Goal: Information Seeking & Learning: Learn about a topic

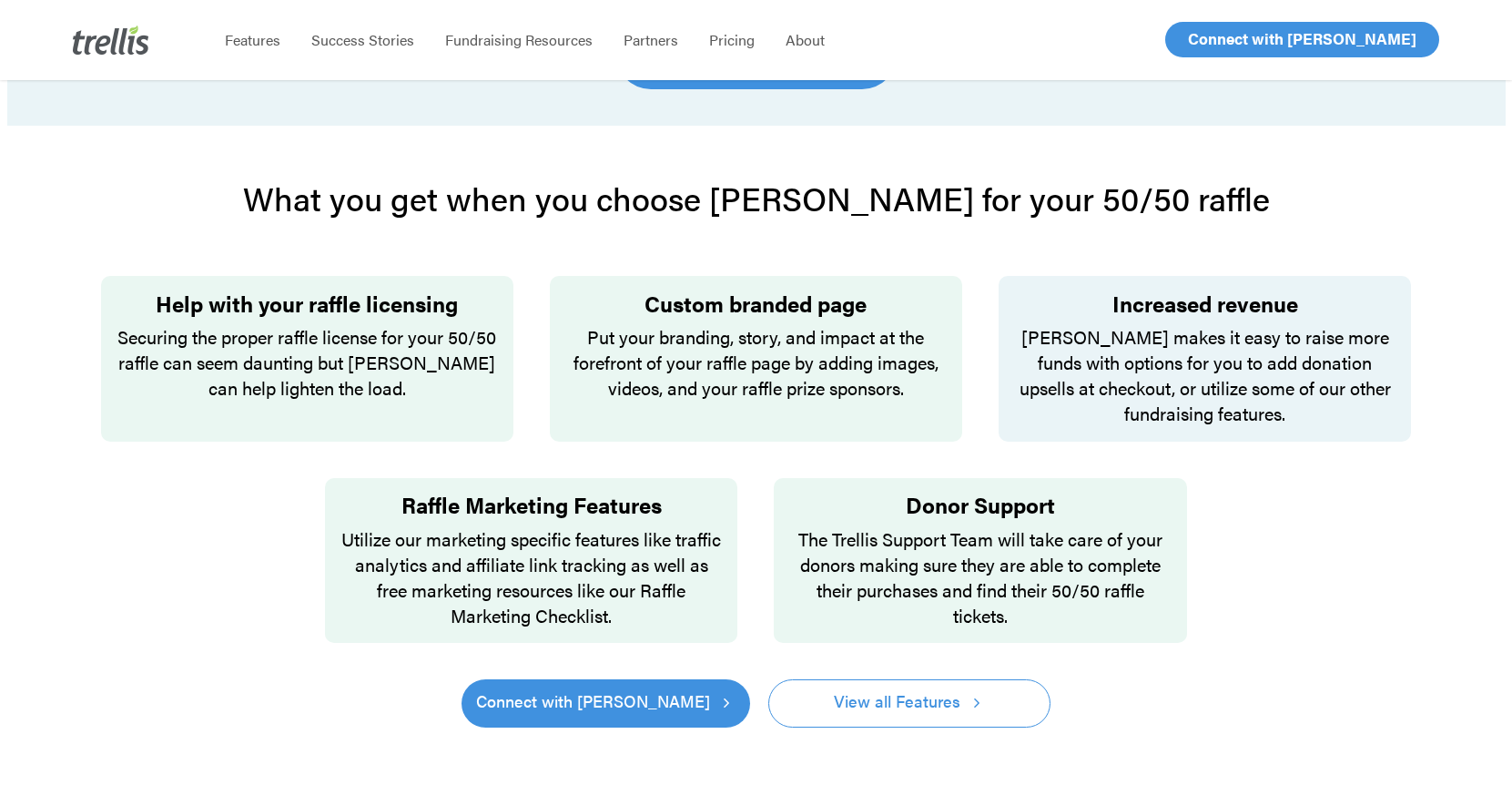
scroll to position [1252, 0]
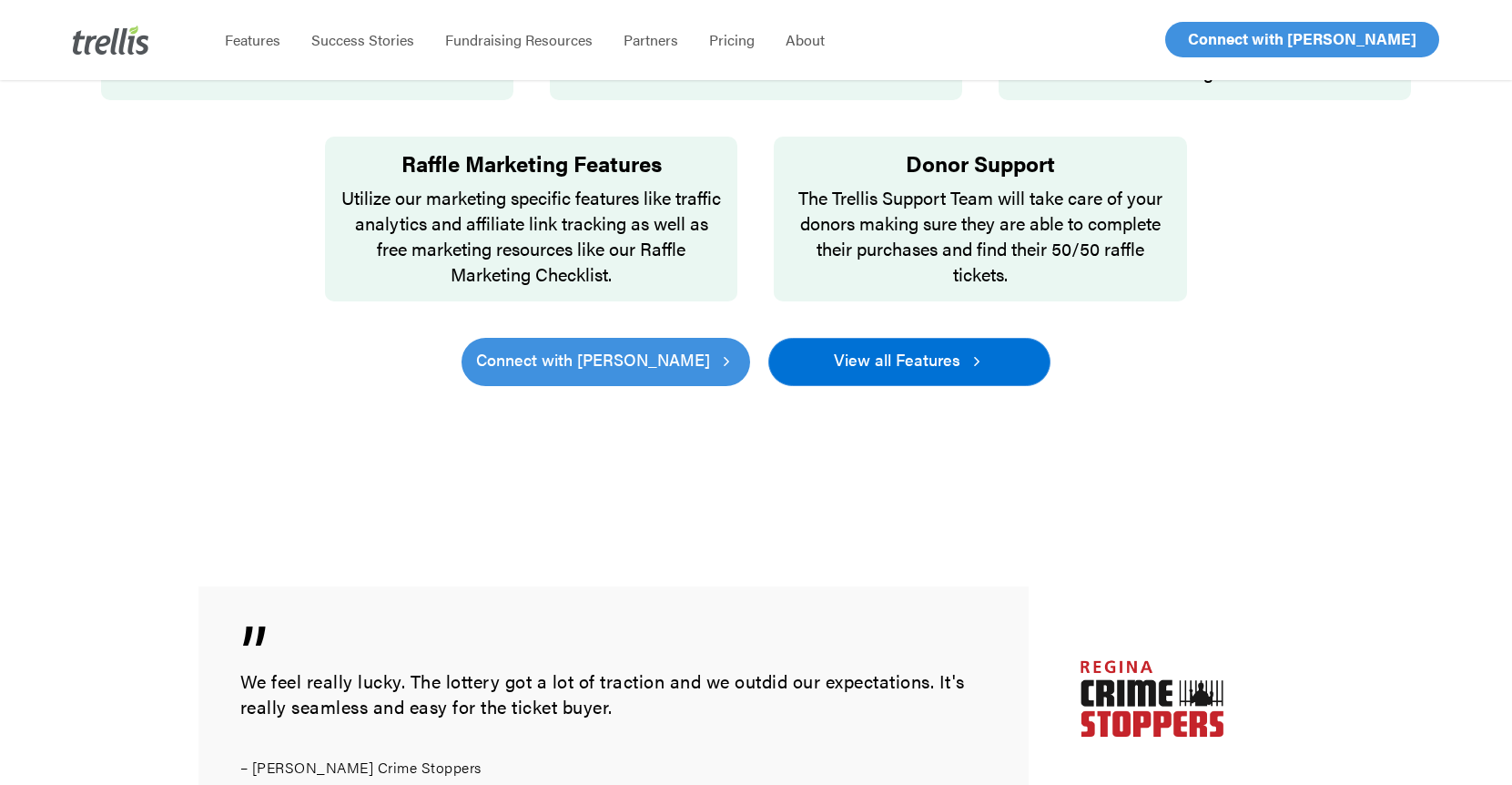
click at [898, 355] on link "View all Features" at bounding box center [909, 362] width 282 height 48
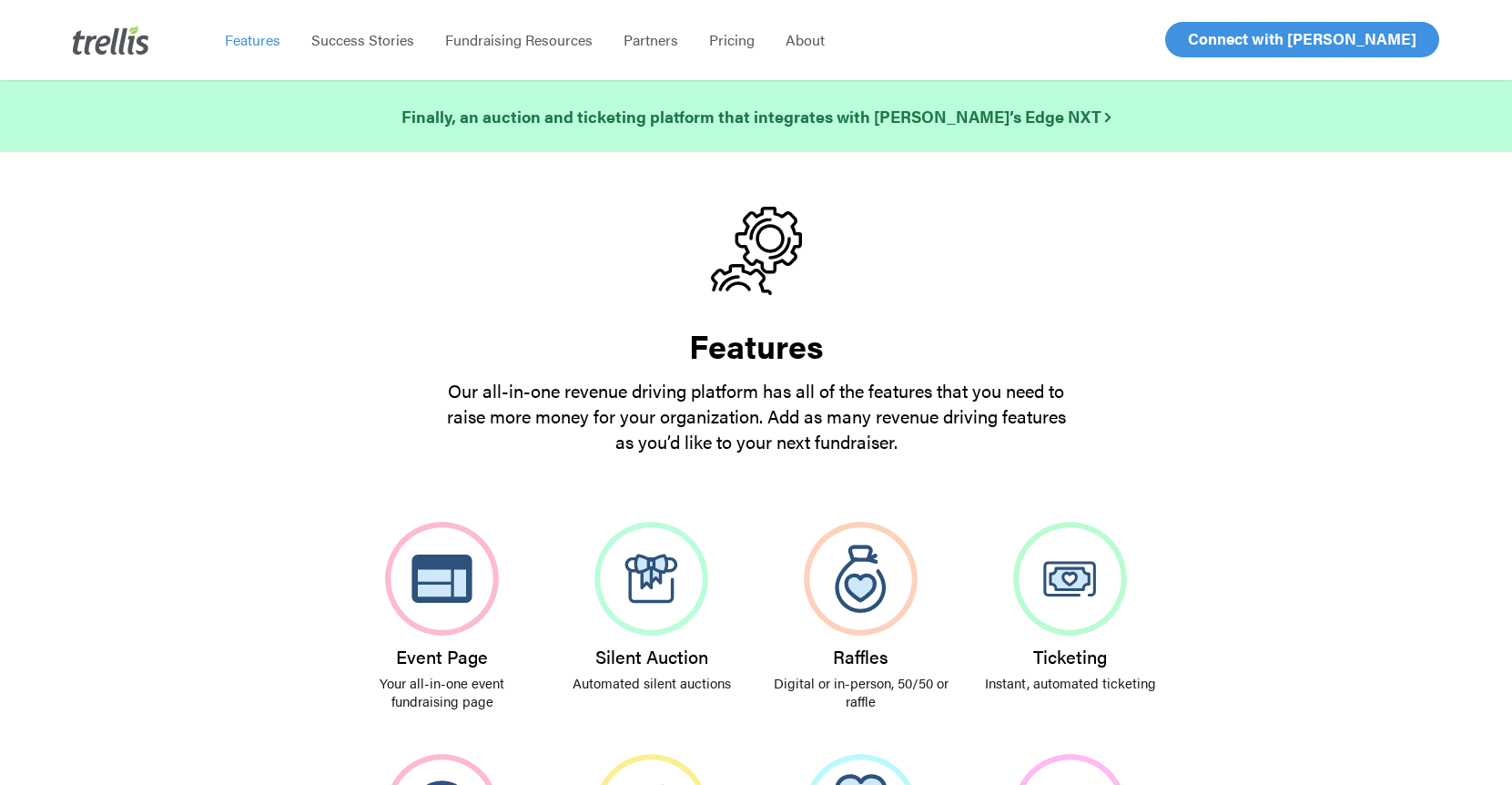
scroll to position [227, 0]
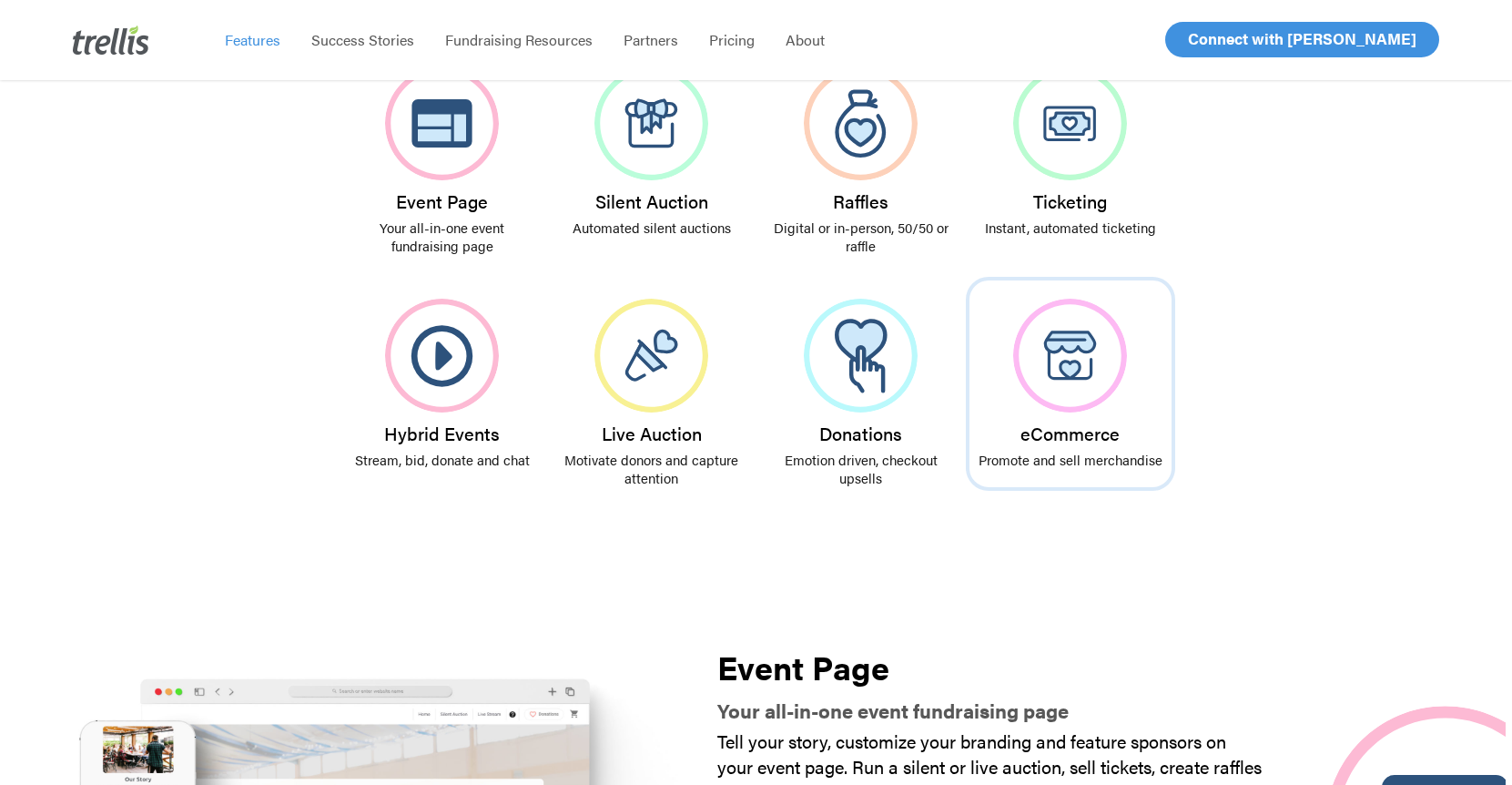
click at [1080, 377] on img at bounding box center [1070, 356] width 114 height 114
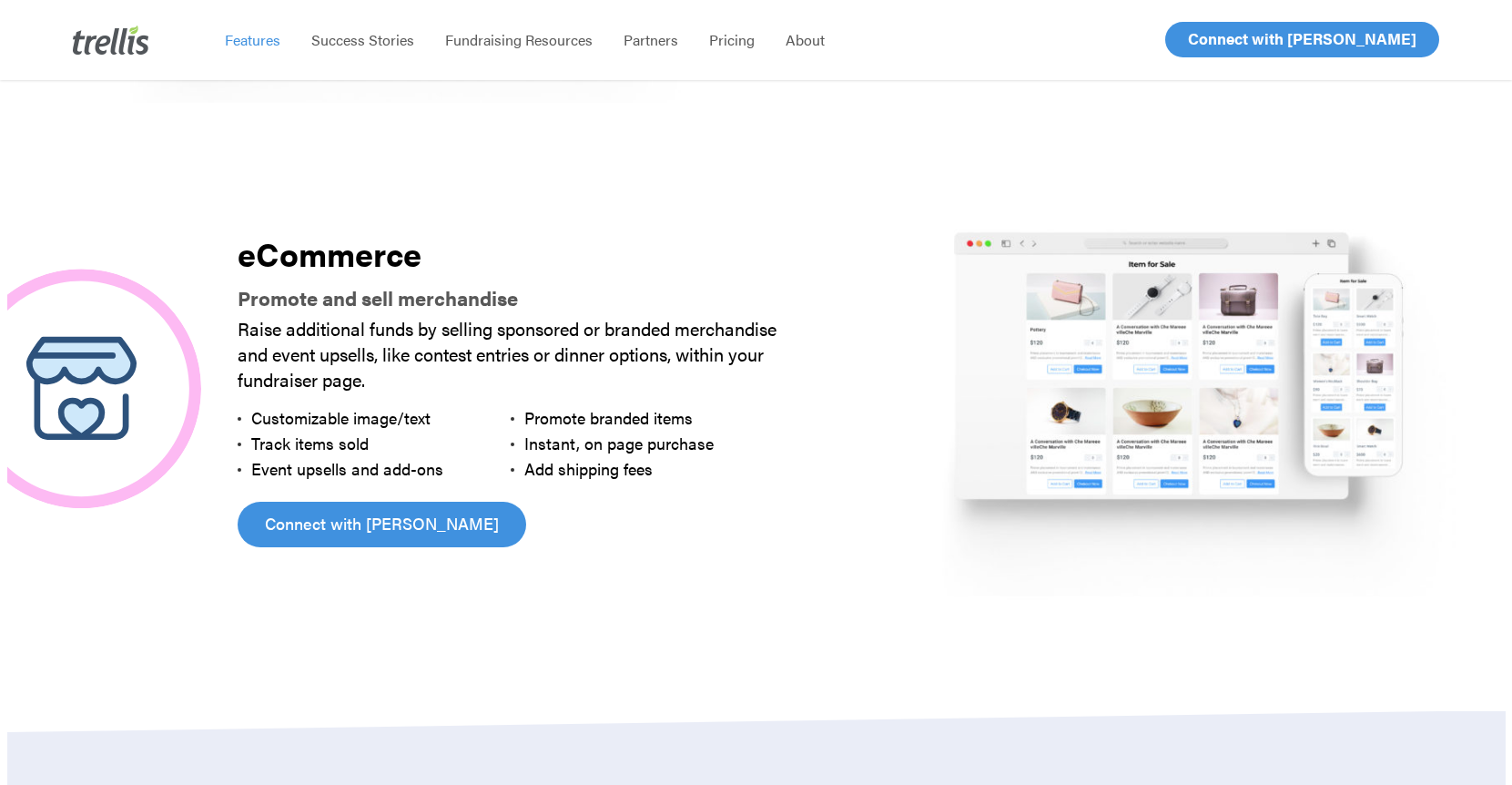
scroll to position [4772, 0]
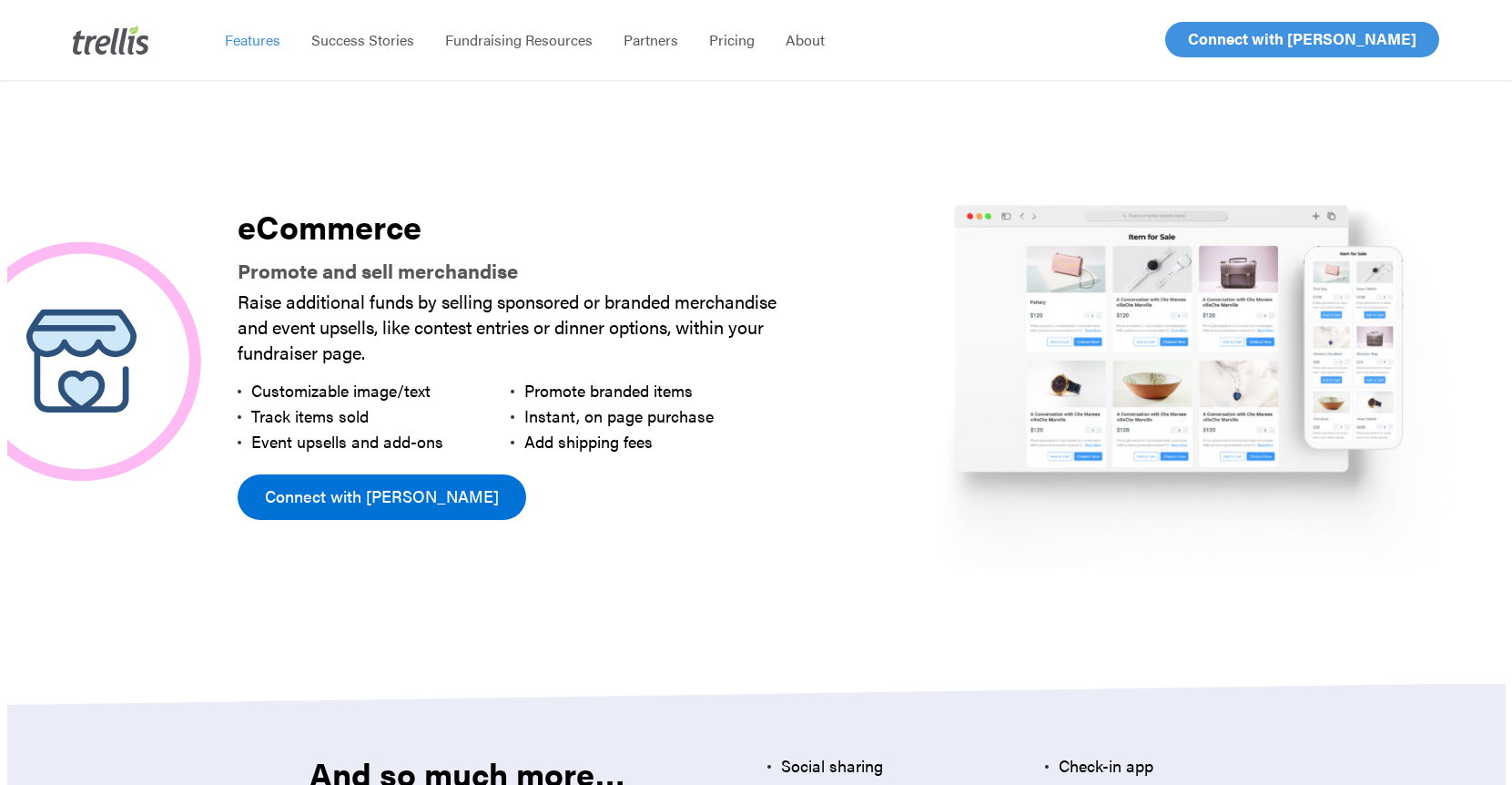
click at [331, 483] on span "Connect with [PERSON_NAME]" at bounding box center [382, 496] width 234 height 26
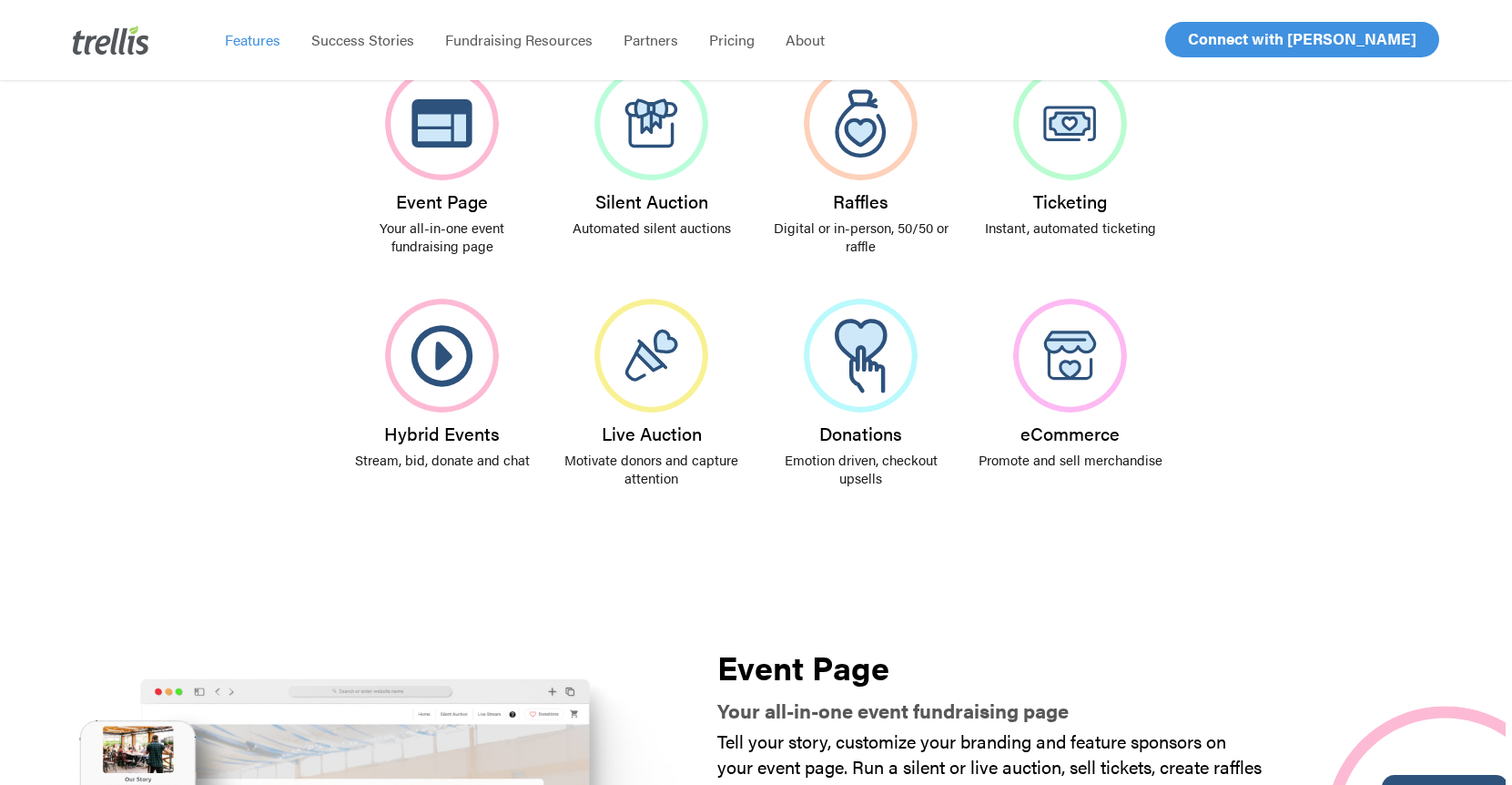
scroll to position [227, 0]
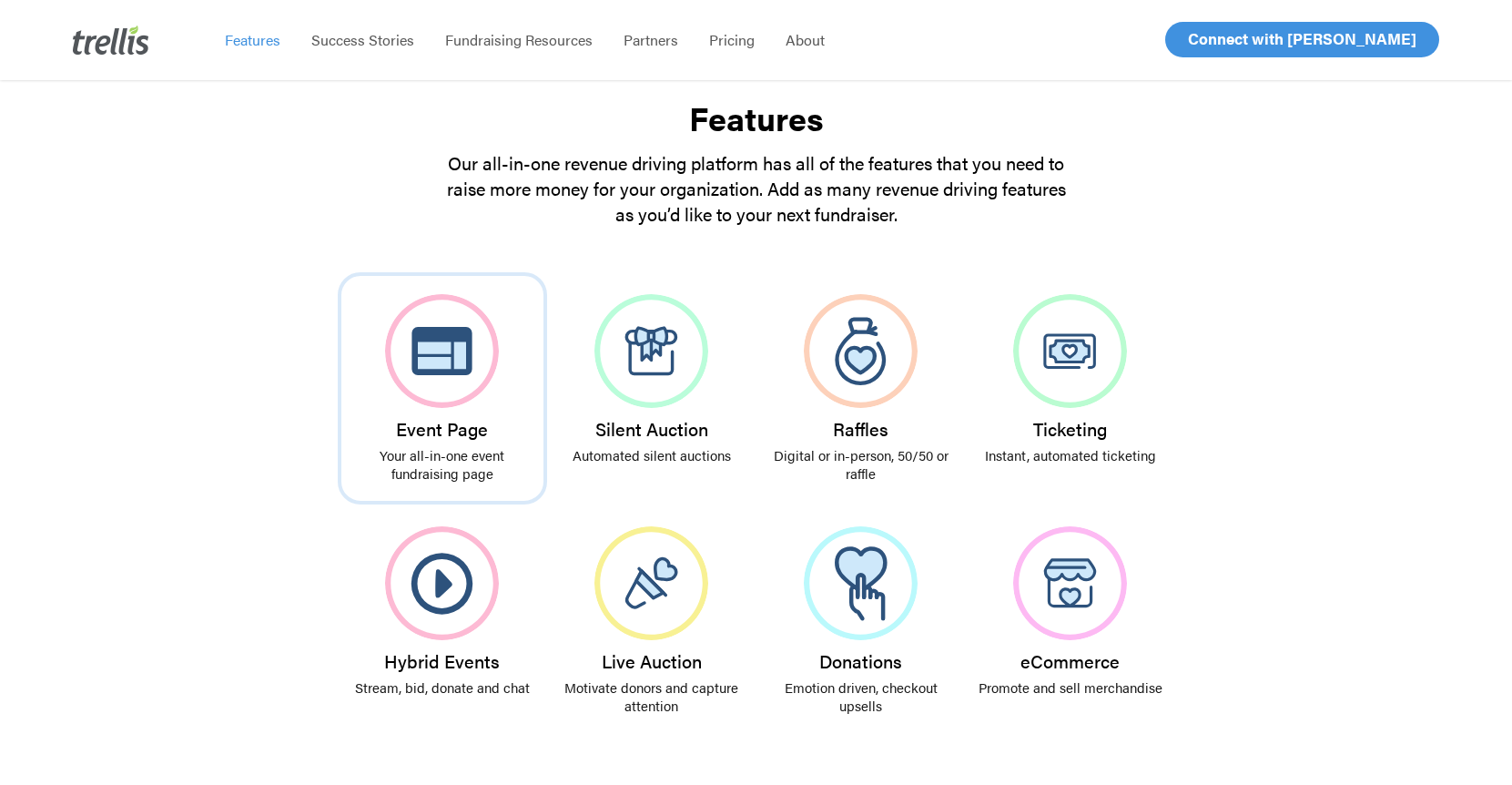
click at [422, 354] on img at bounding box center [442, 351] width 114 height 114
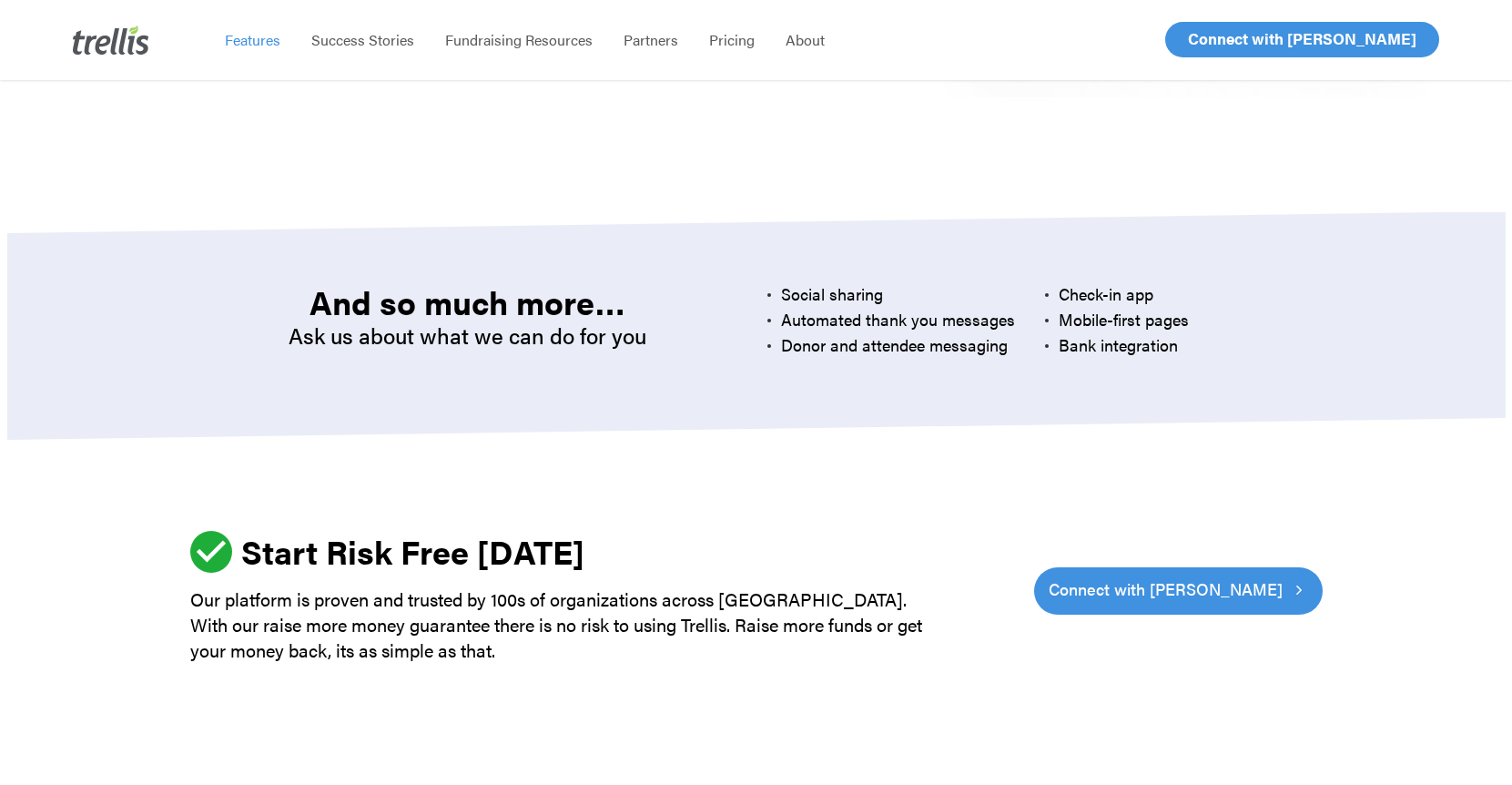
scroll to position [5016, 0]
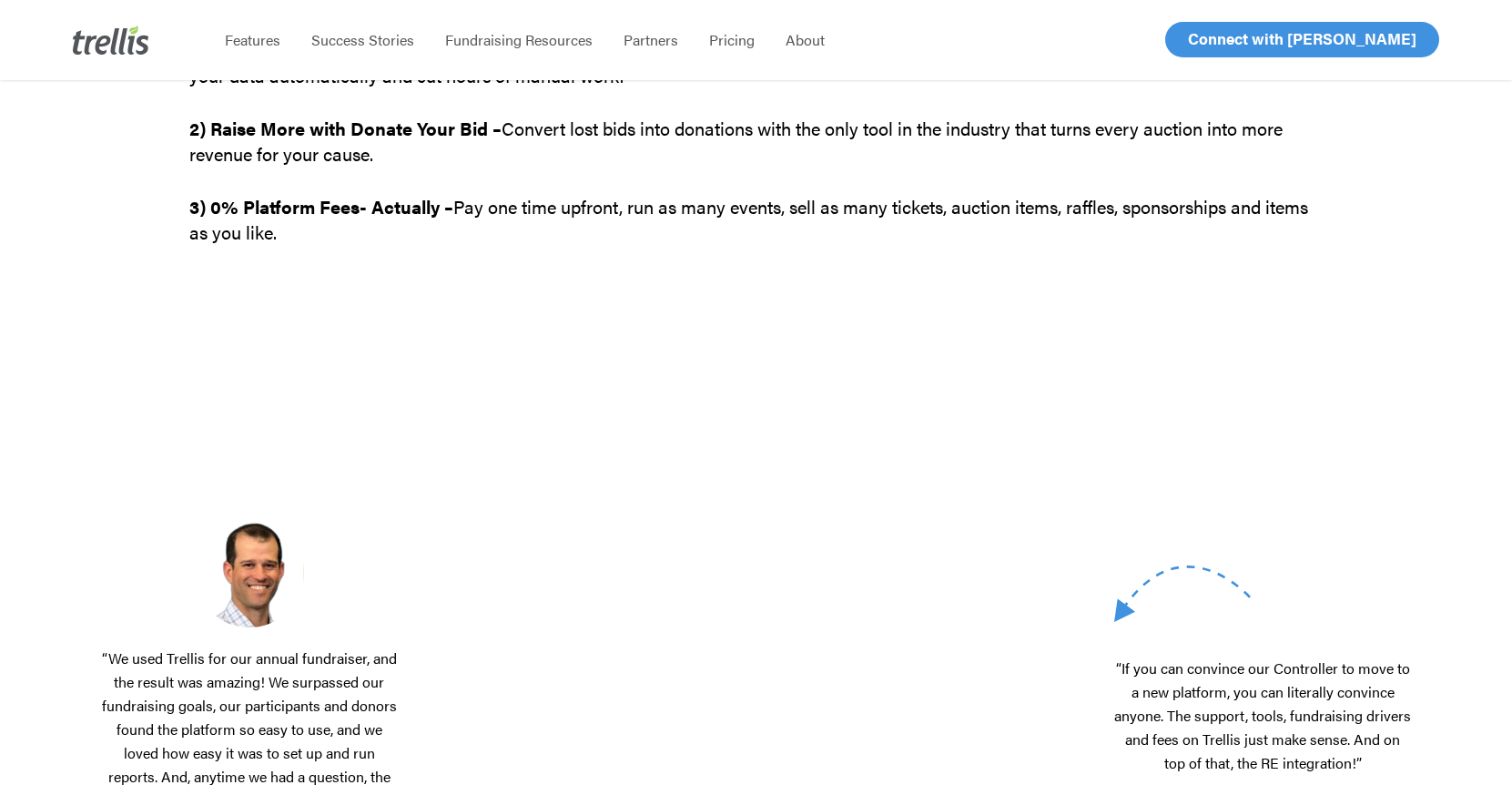
scroll to position [683, 0]
